Goal: Complete application form

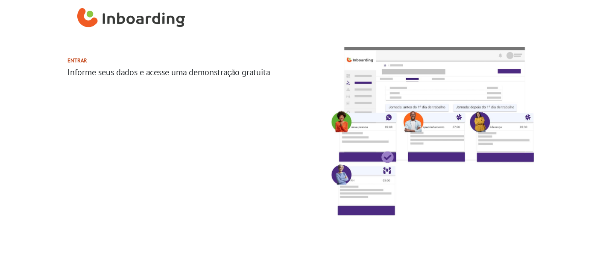
select select "BR"
select select "0-5"
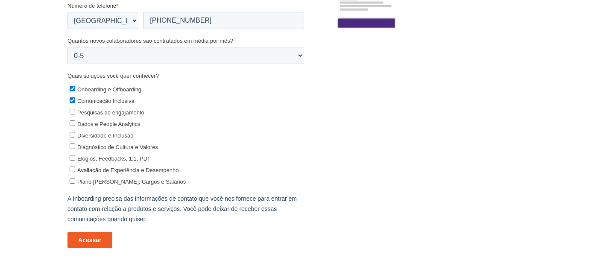
scroll to position [189, 0]
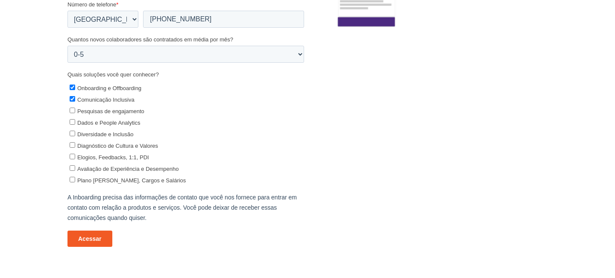
click at [99, 240] on input "Acessar" at bounding box center [90, 239] width 45 height 16
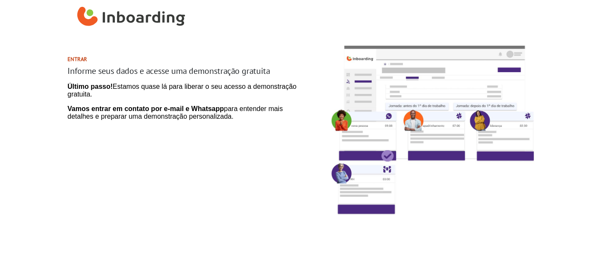
scroll to position [0, 0]
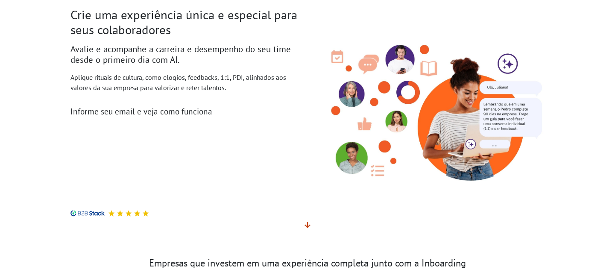
scroll to position [39, 0]
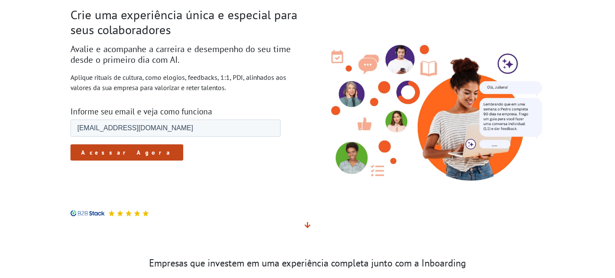
click at [123, 131] on input "[PERSON_NAME][EMAIL_ADDRESS][DOMAIN_NAME]" at bounding box center [176, 128] width 210 height 17
type input "robson+1908+3@inboarding.co"
